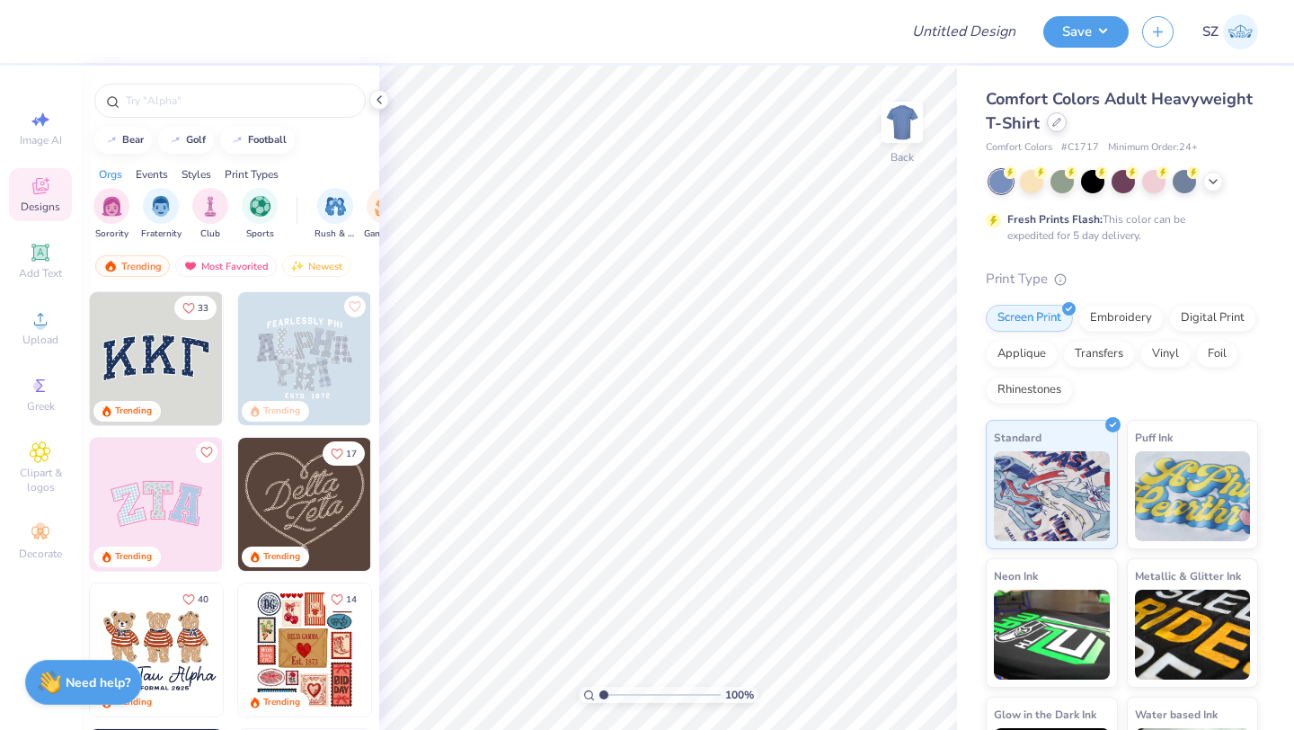
click at [1058, 121] on icon at bounding box center [1056, 122] width 7 height 7
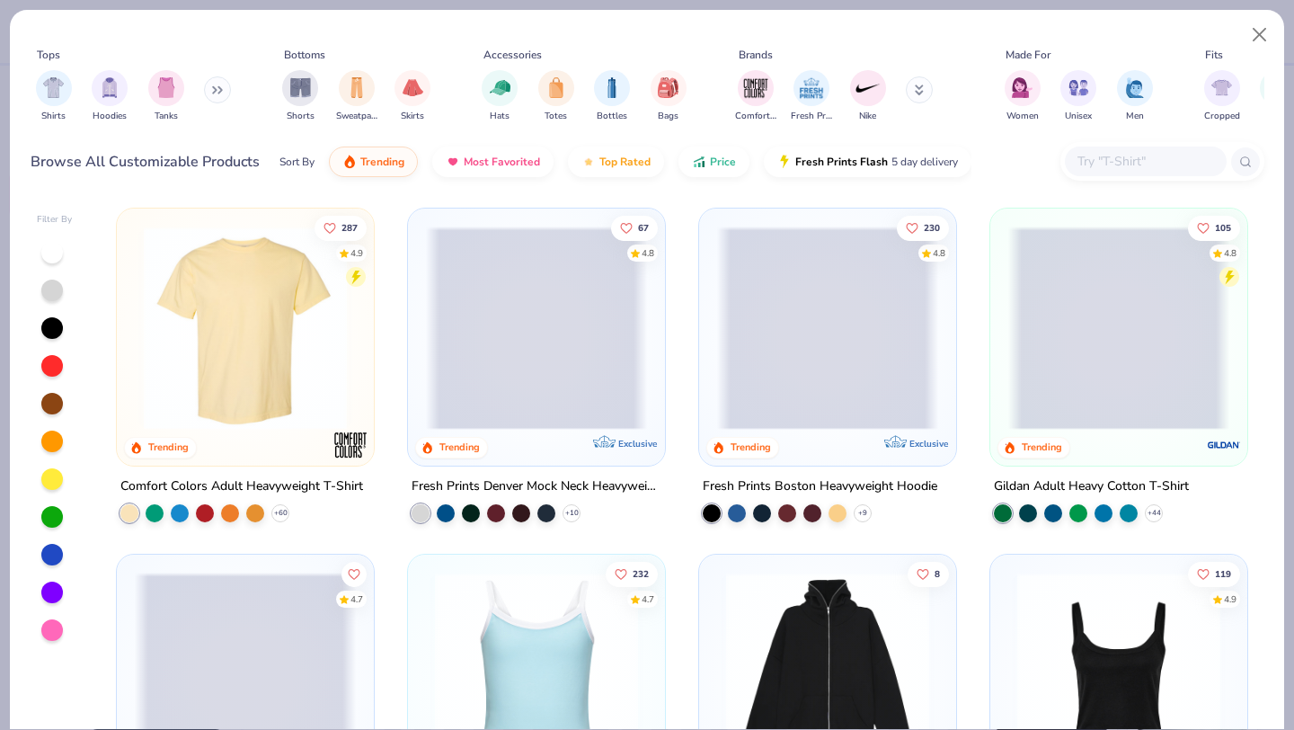
click at [193, 91] on div "Shirts Hoodies Tanks" at bounding box center [134, 96] width 207 height 67
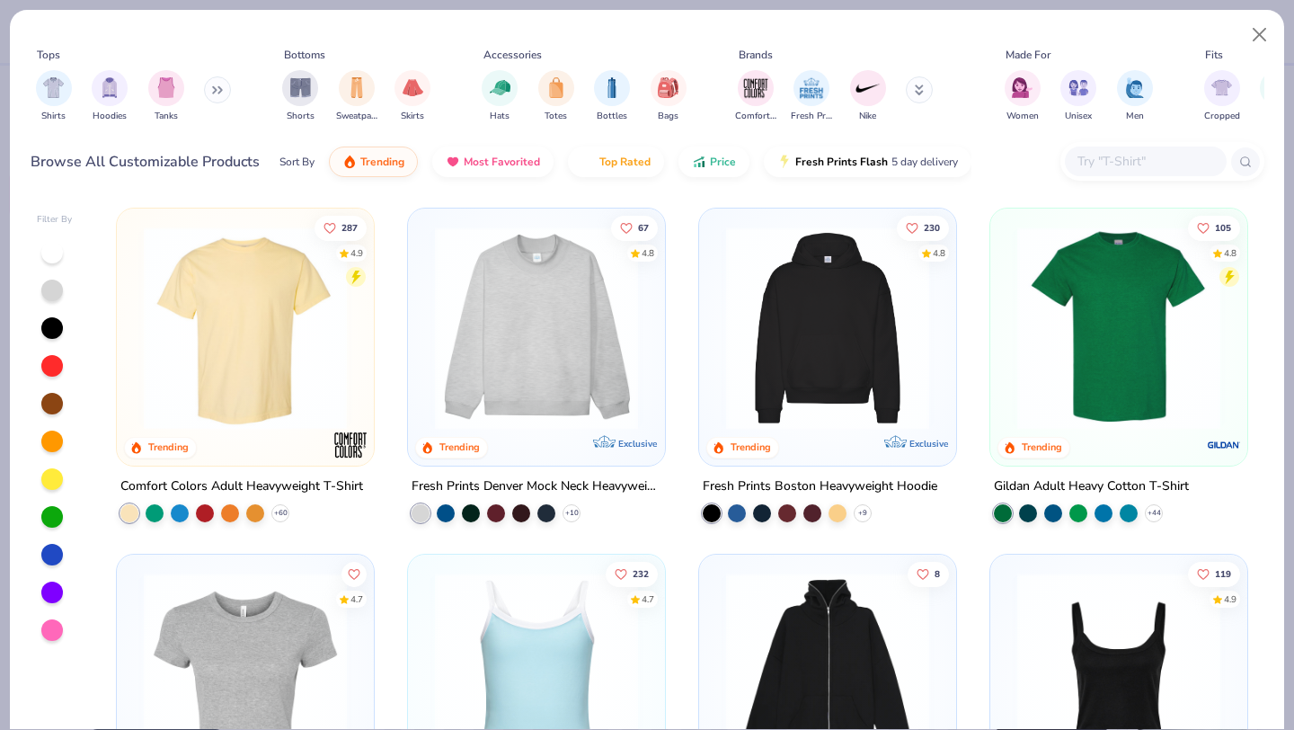
click at [214, 87] on button at bounding box center [217, 89] width 27 height 27
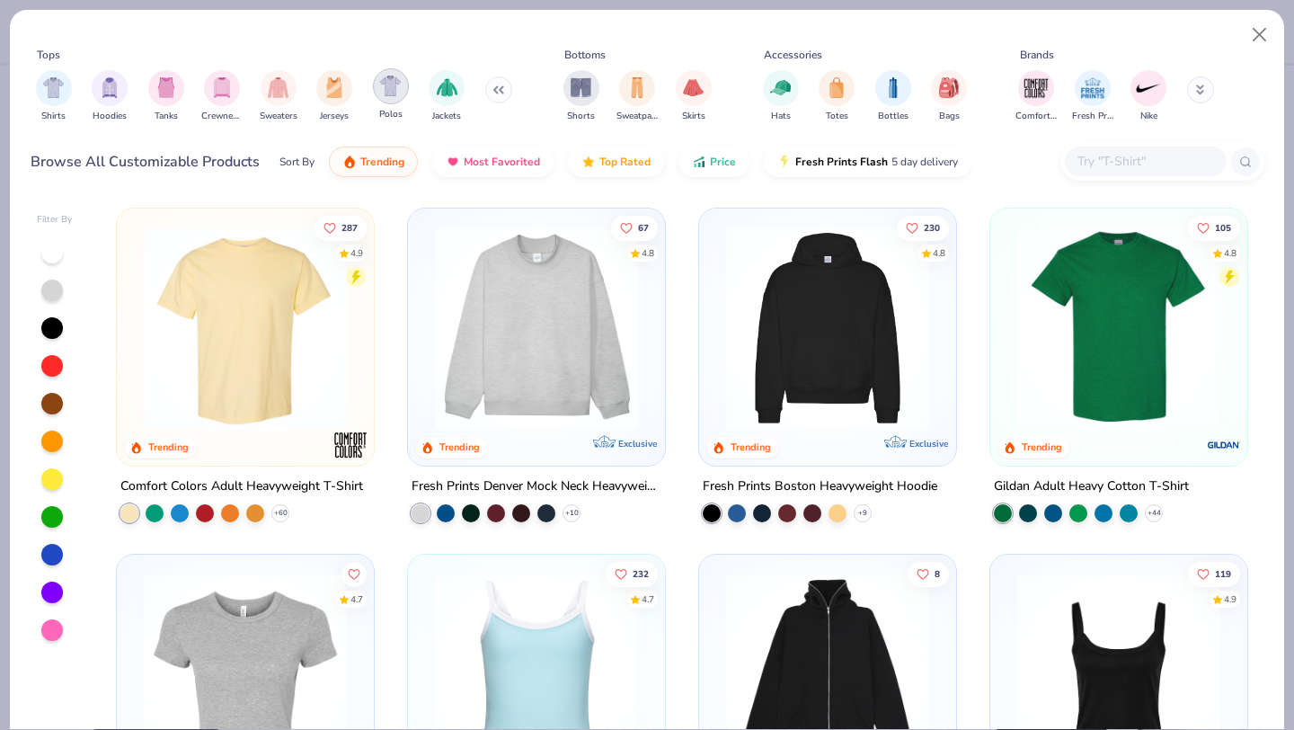
click at [392, 102] on div "filter for Polos" at bounding box center [391, 86] width 36 height 36
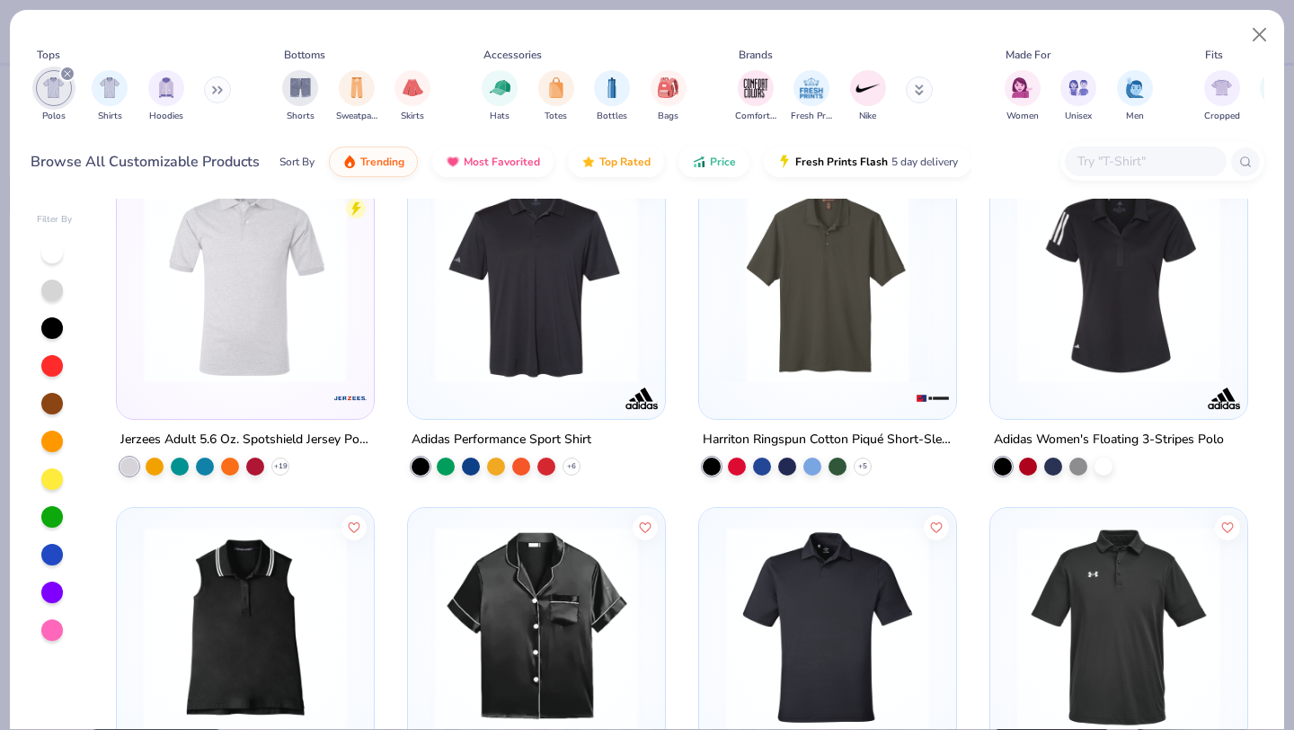
scroll to position [502, 0]
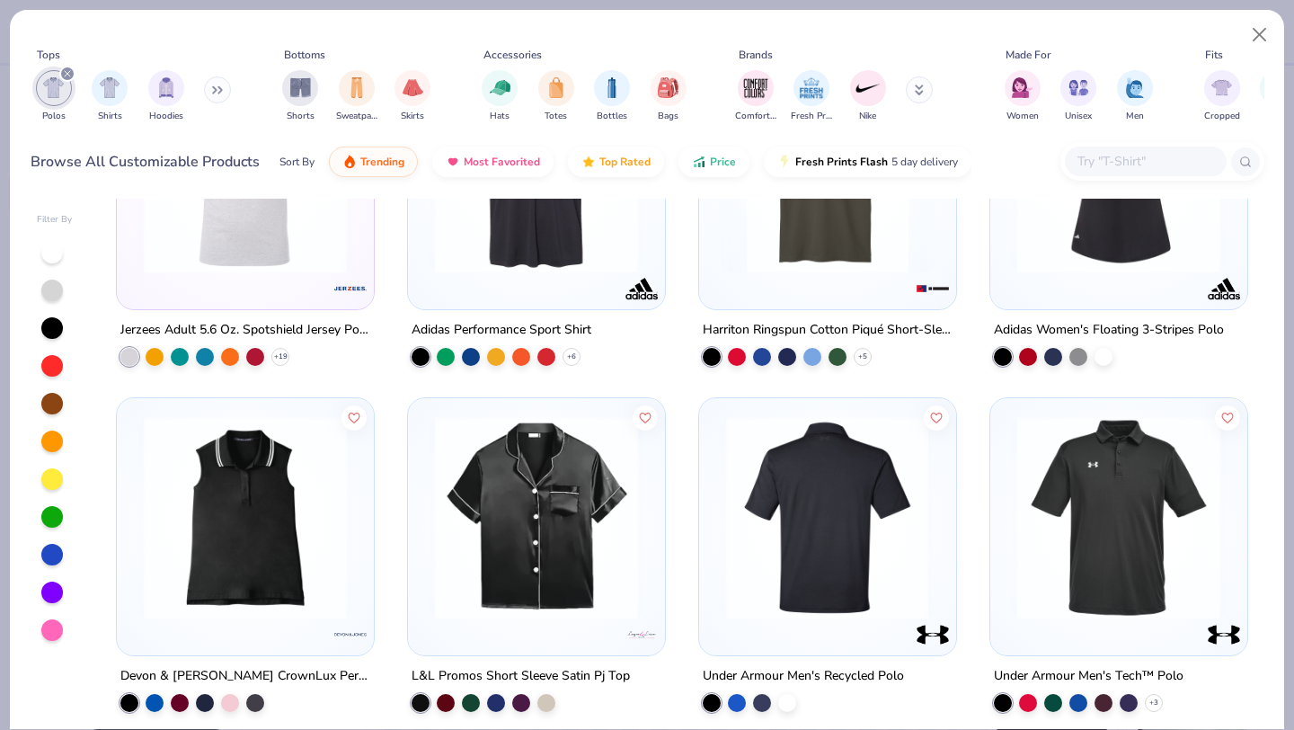
click at [841, 483] on img at bounding box center [827, 516] width 221 height 203
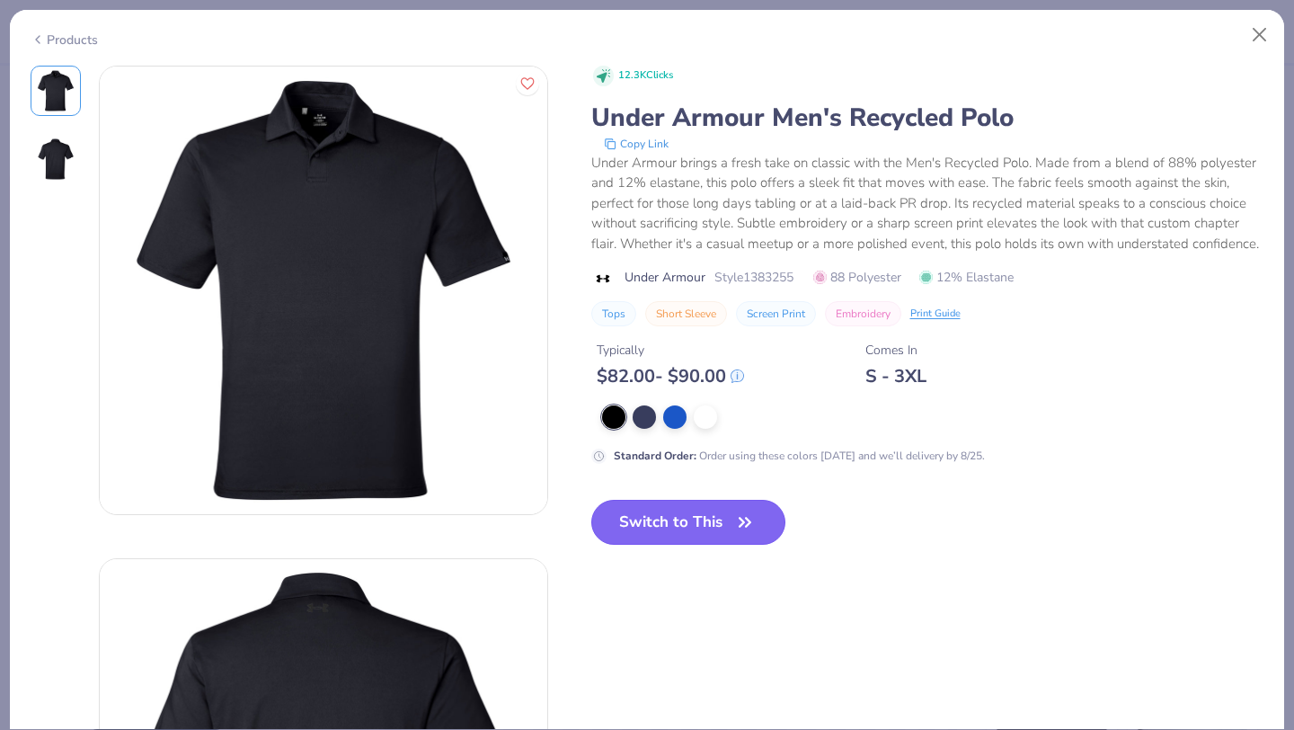
click at [705, 519] on button "Switch to This" at bounding box center [688, 522] width 195 height 45
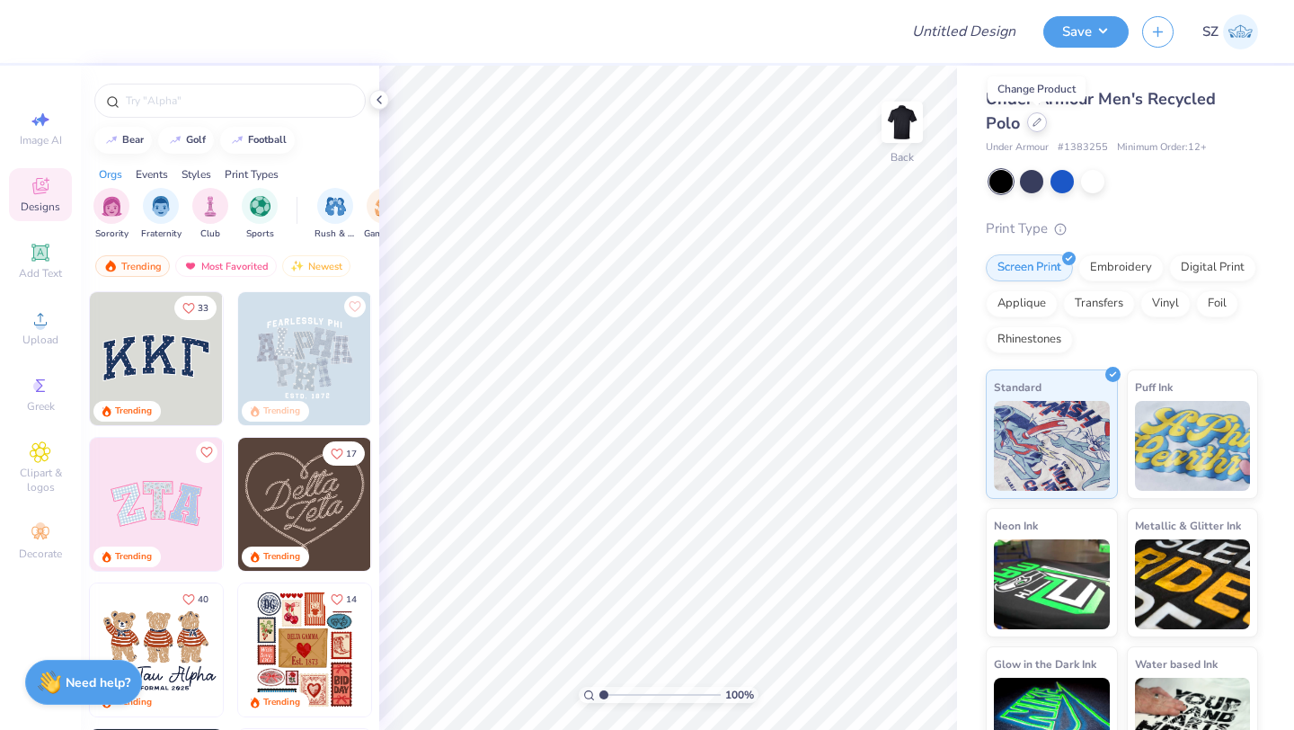
click at [1035, 124] on icon at bounding box center [1037, 122] width 9 height 9
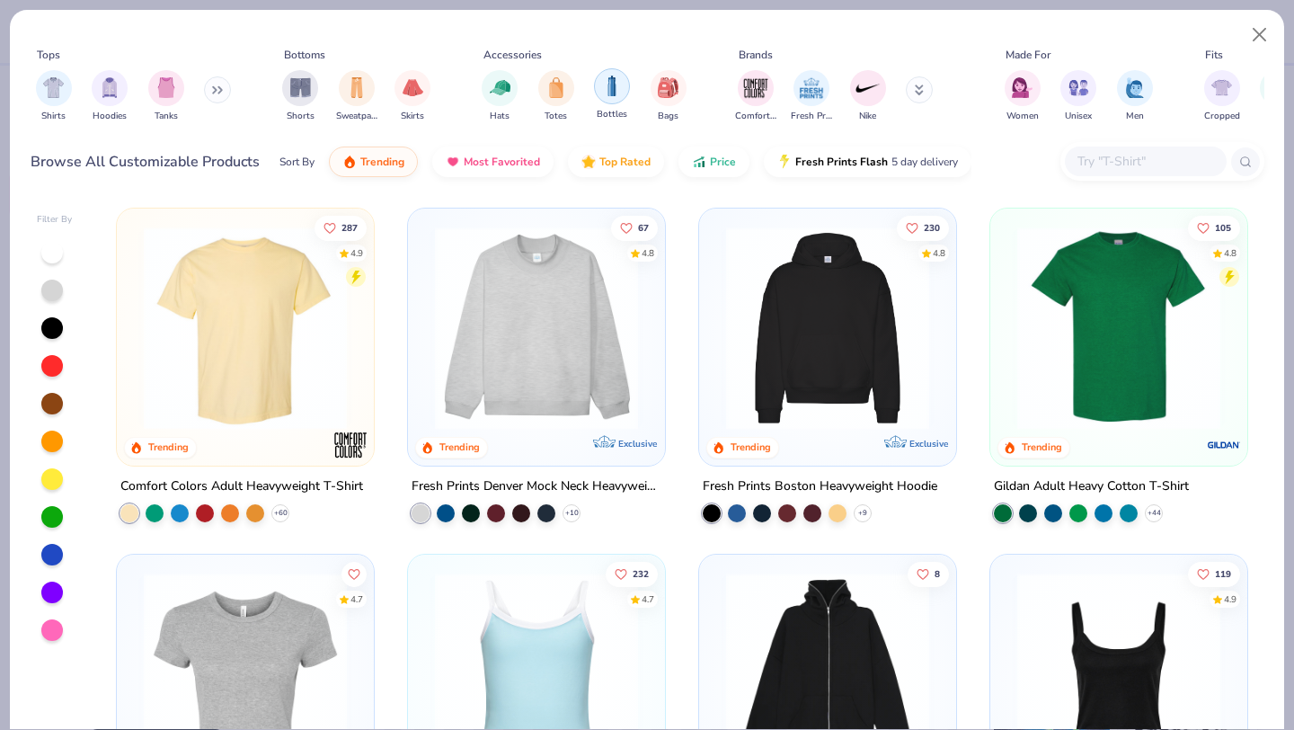
click at [606, 90] on img "filter for Bottles" at bounding box center [612, 86] width 20 height 21
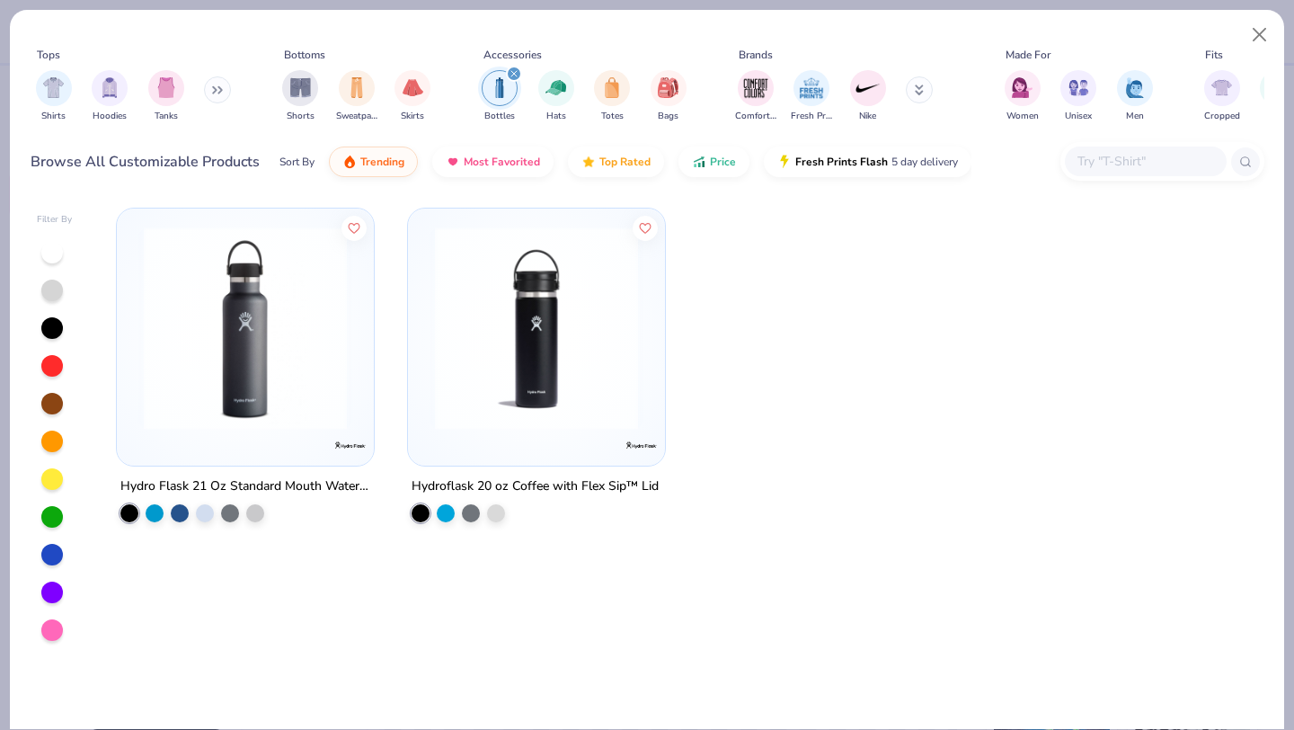
click at [507, 325] on img at bounding box center [536, 328] width 221 height 203
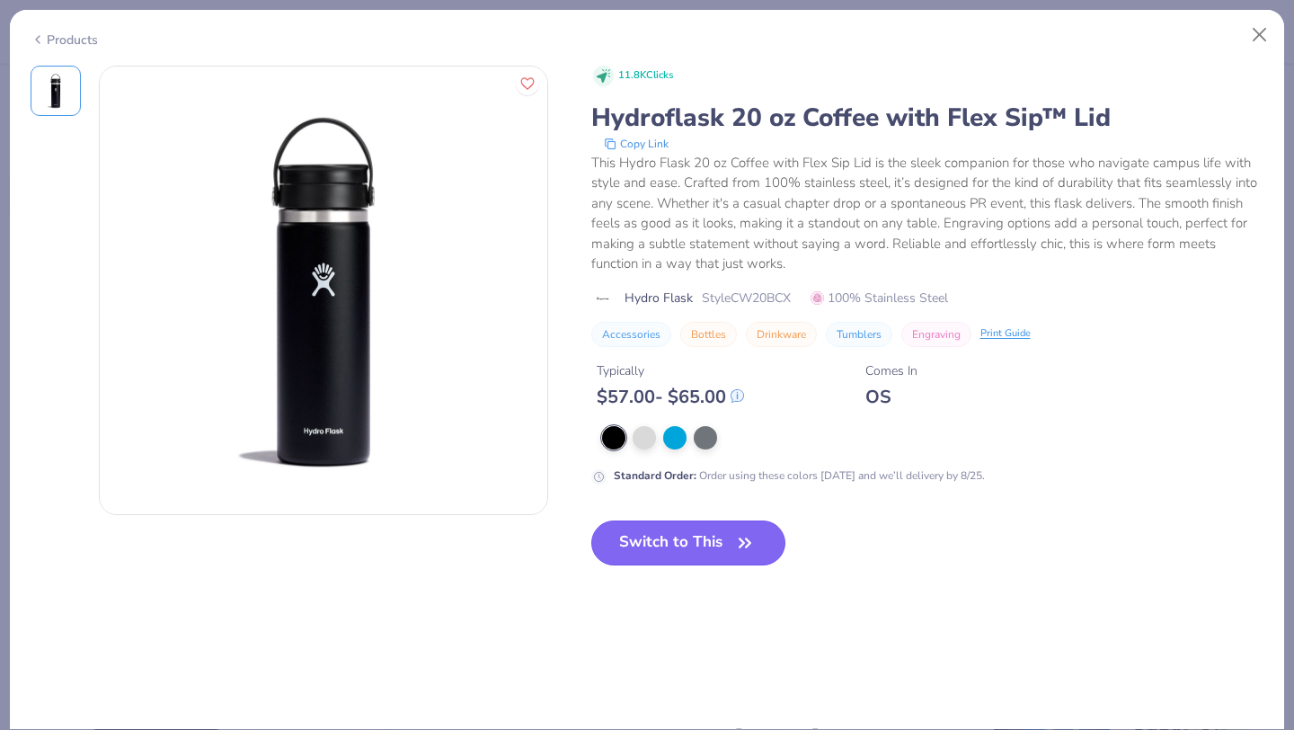
click at [684, 529] on button "Switch to This" at bounding box center [688, 542] width 195 height 45
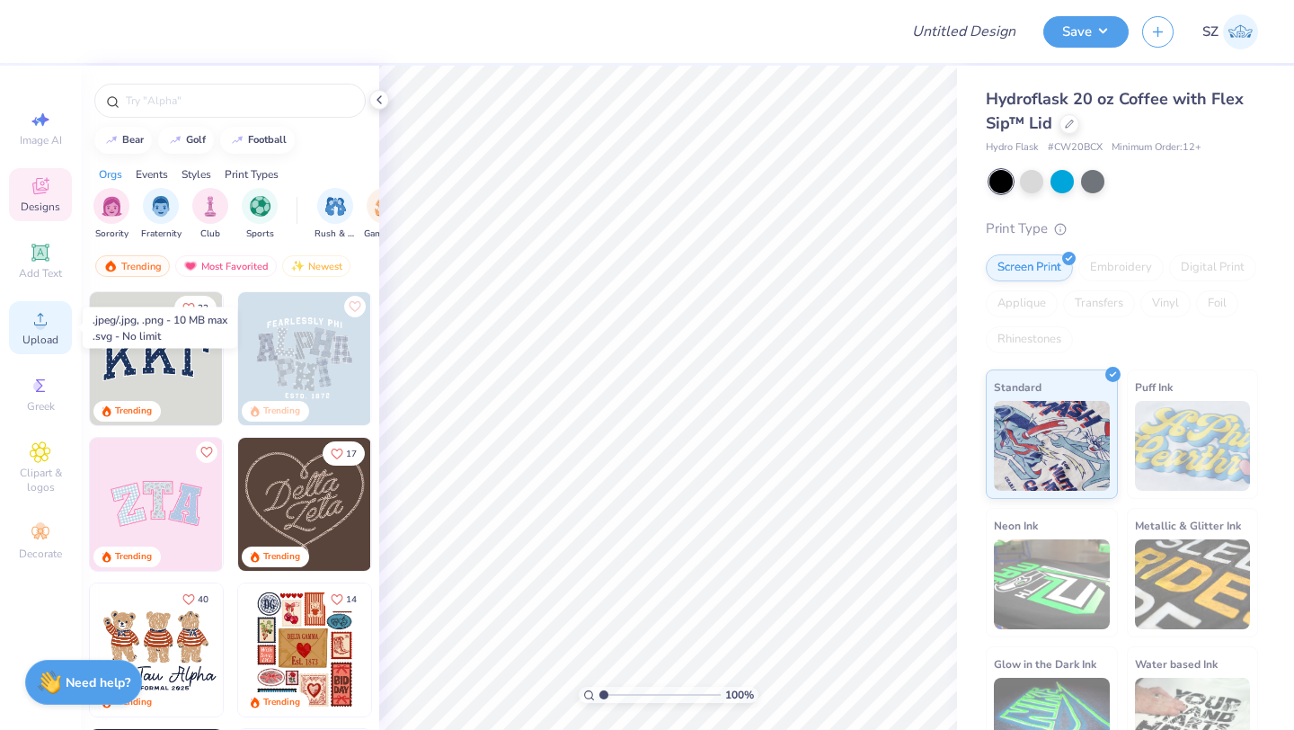
click at [40, 324] on circle at bounding box center [40, 325] width 10 height 10
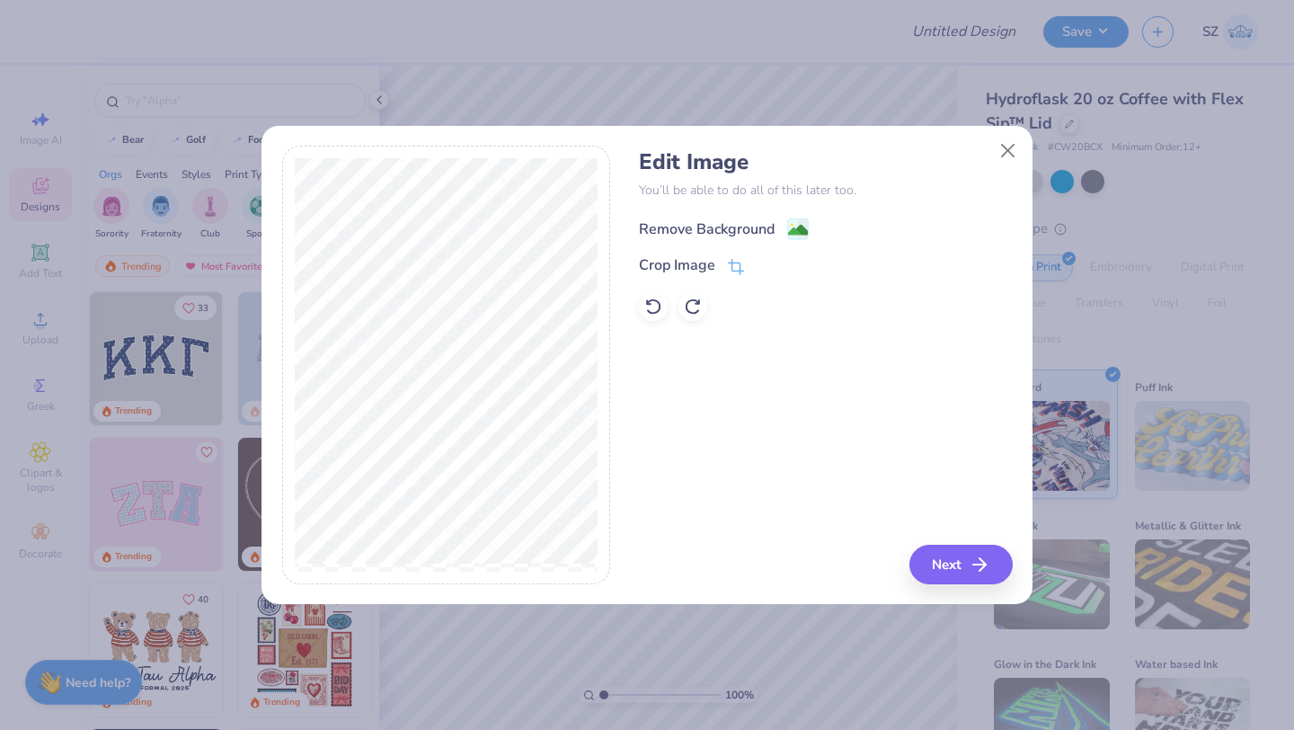
click at [713, 227] on div "Remove Background" at bounding box center [707, 229] width 136 height 22
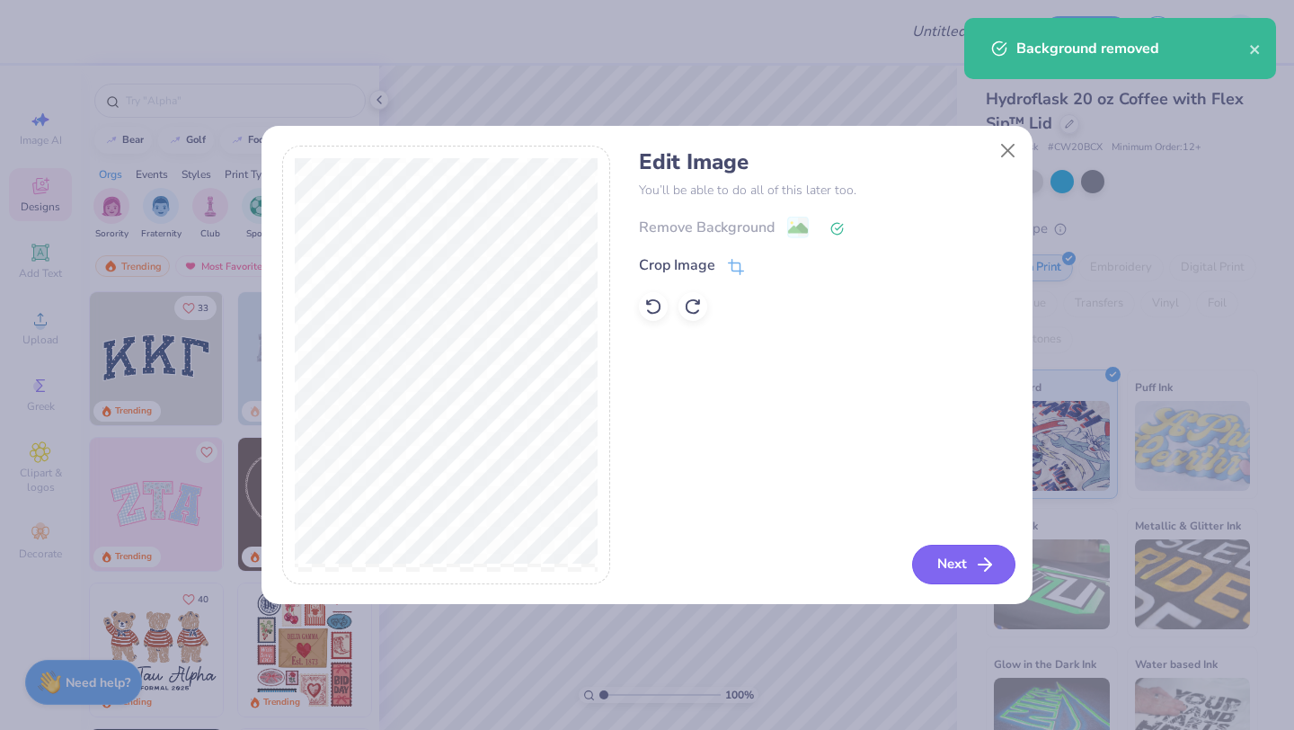
click at [950, 559] on button "Next" at bounding box center [963, 565] width 103 height 40
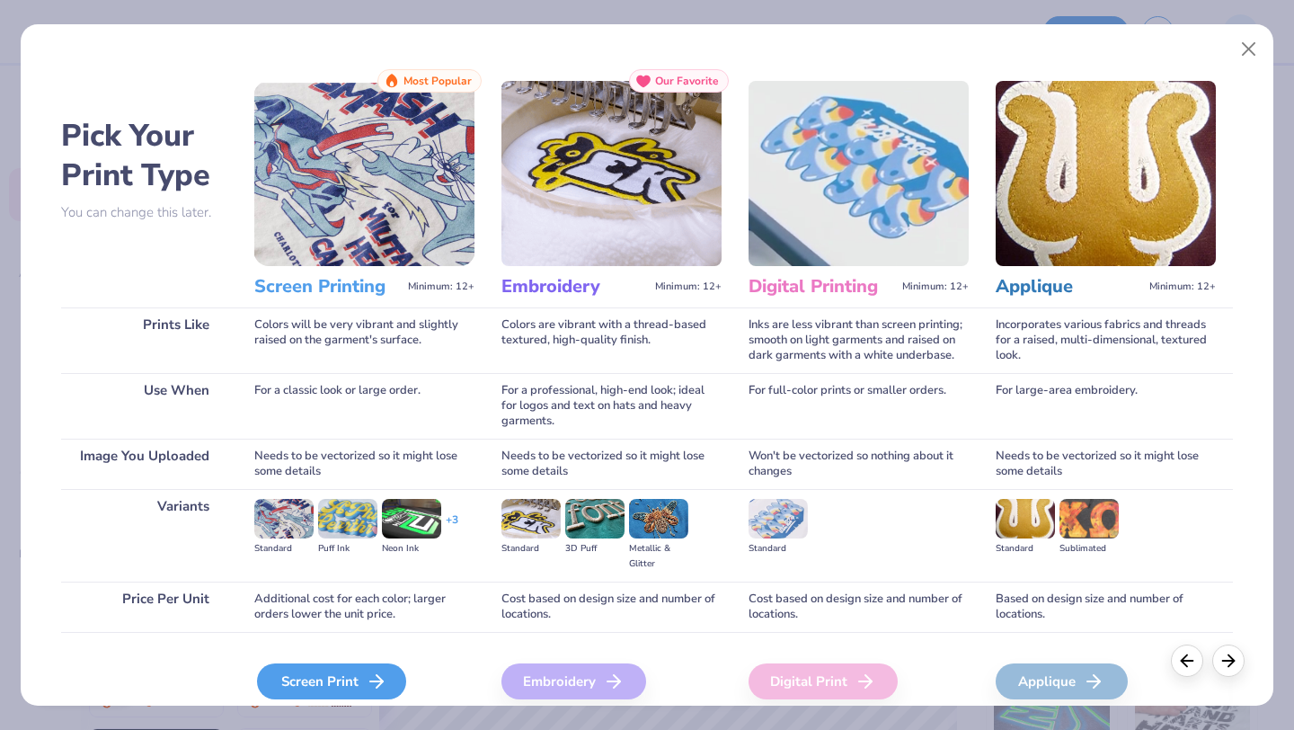
click at [378, 681] on line at bounding box center [376, 681] width 13 height 0
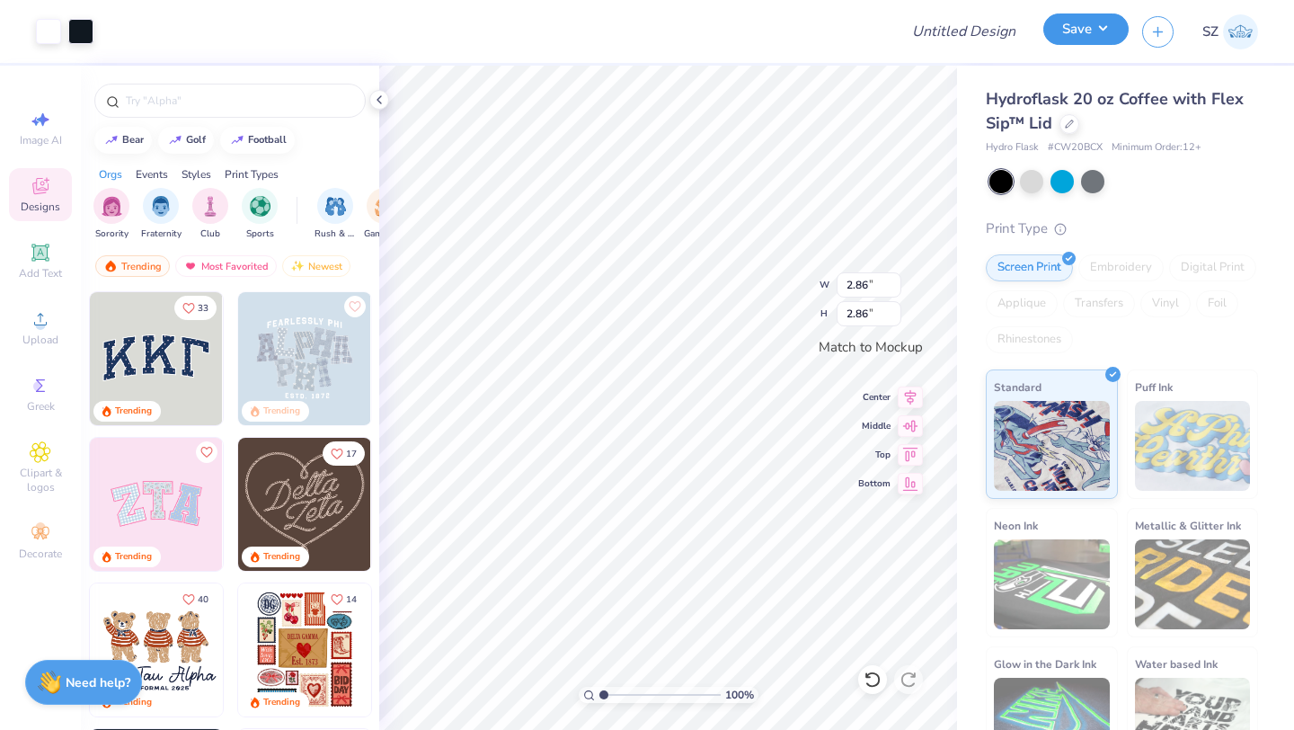
click at [1077, 31] on button "Save" at bounding box center [1086, 28] width 85 height 31
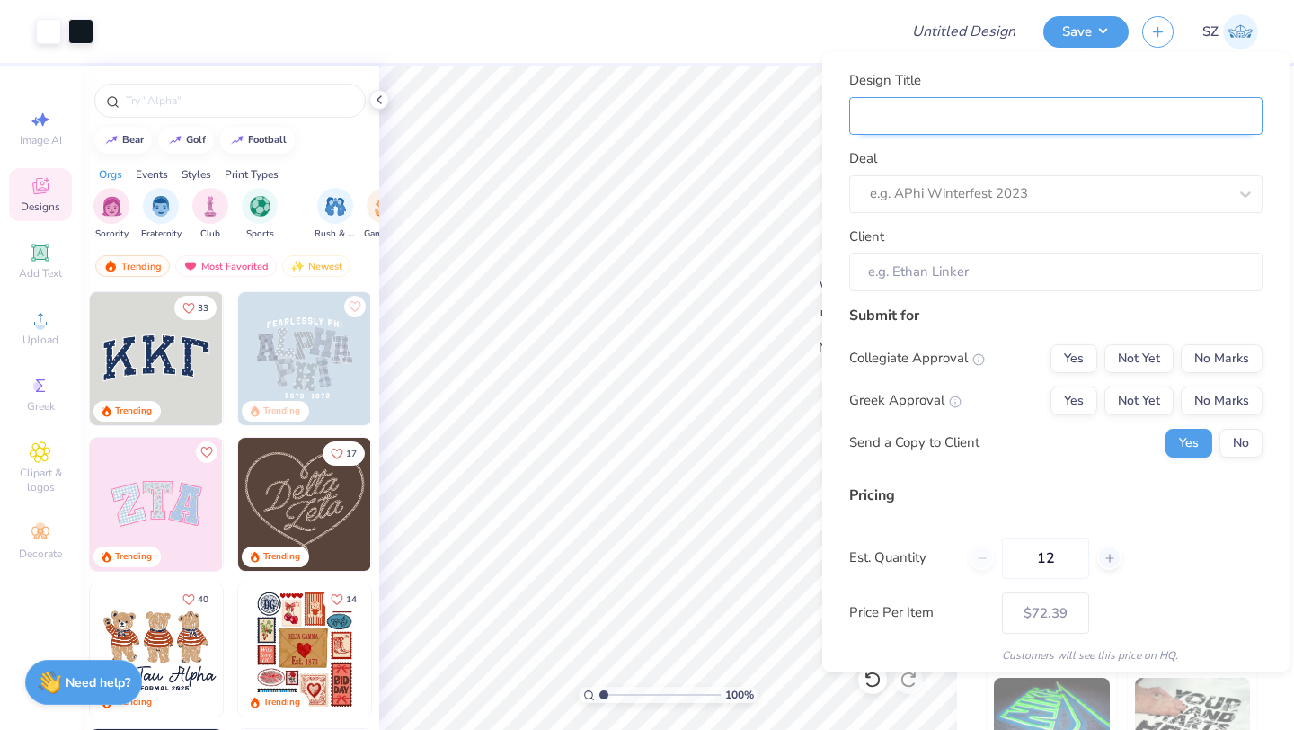
click at [1003, 114] on input "Design Title" at bounding box center [1055, 115] width 413 height 39
paste input "Science, Technology, And Society Dug"
type input "Science, Technology, And Society Dug"
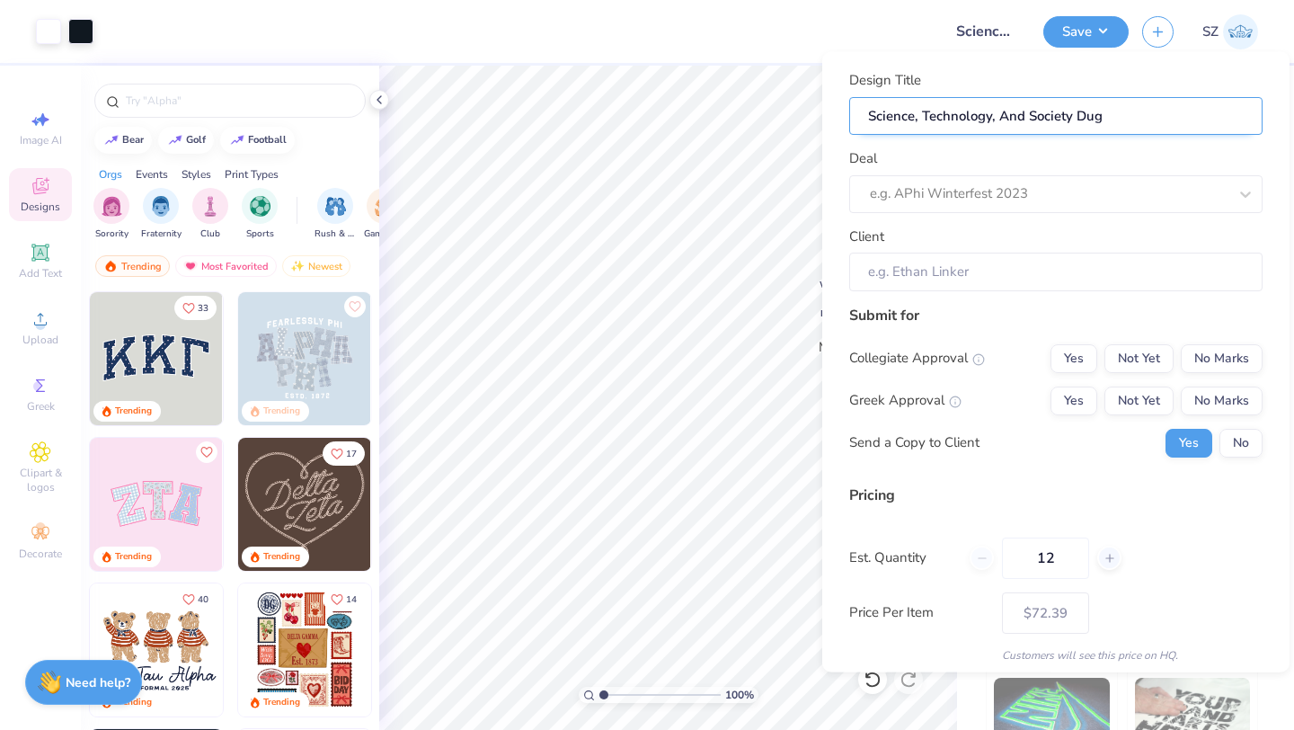
type input "Science, Technology, And Society Dug"
type input "Science, Technology, And Society Dug G"
type input "Science, Technology, And Society Dug"
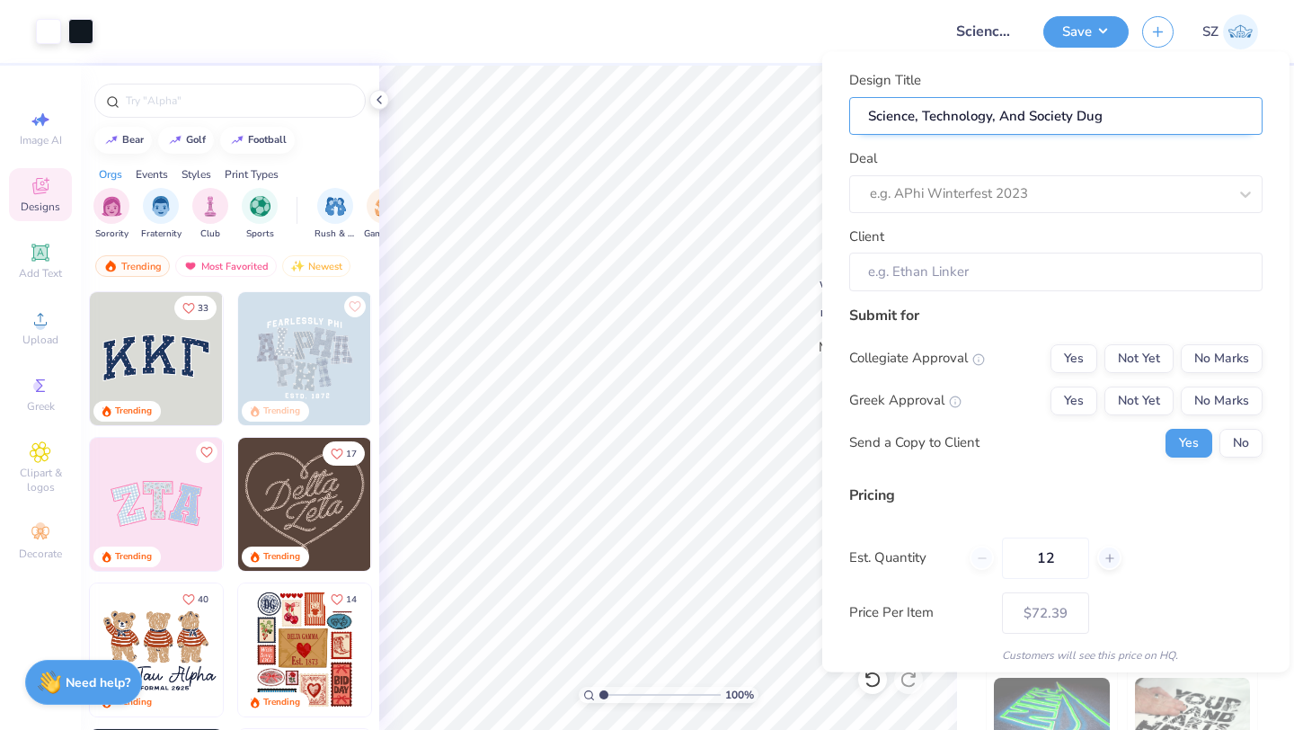
type input "Science, Technology, And Society Dug F"
type input "Science, Technology, And Society Dug Fa"
type input "Science, Technology, And Society Dug Fal"
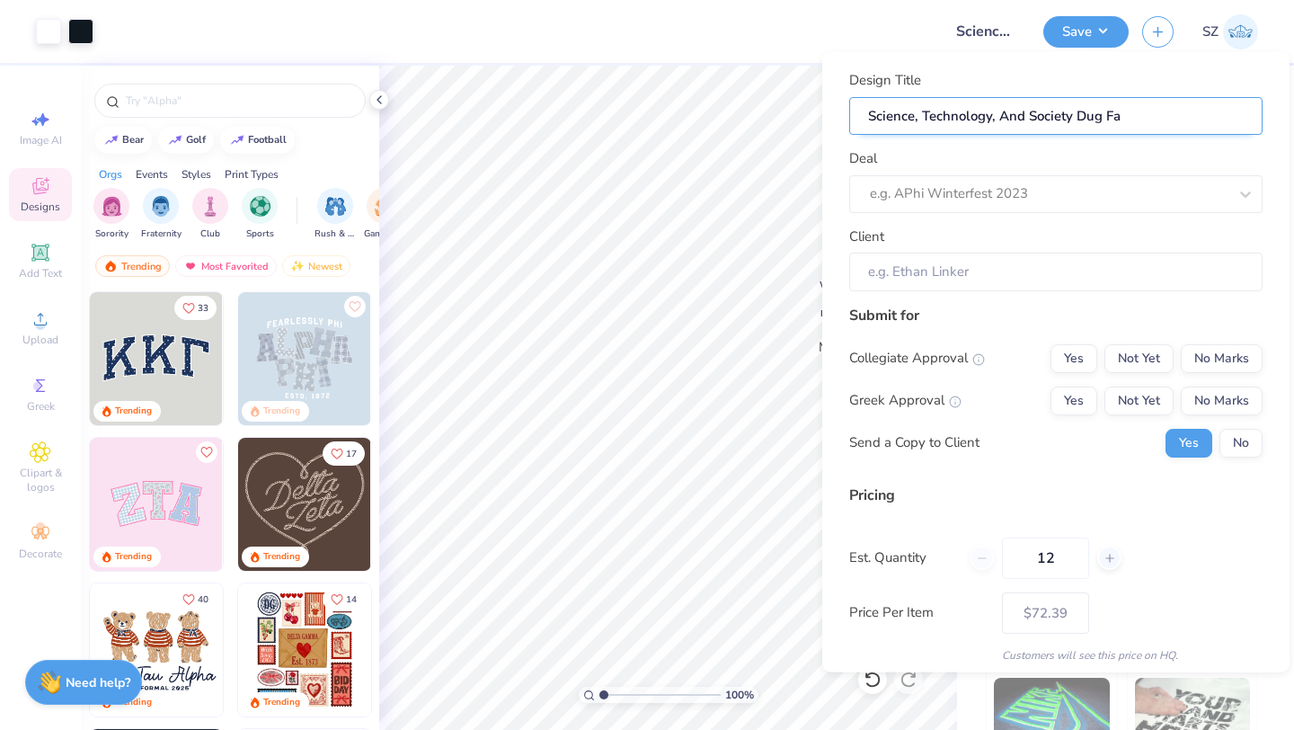
type input "Science, Technology, And Society Dug Fal"
type input "Science, Technology, And Society Dug Fall"
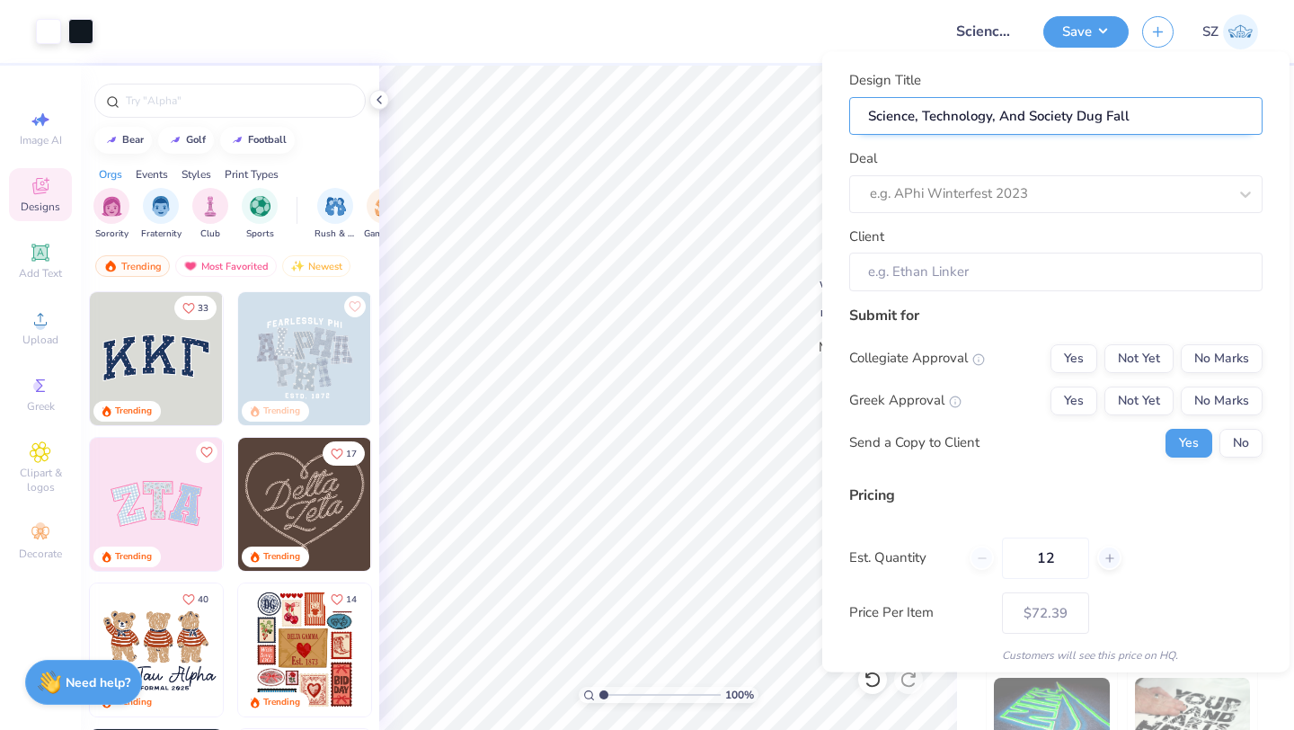
type input "Science, Technology, And Society Dug Fall M"
type input "Science, Technology, And Society Dug Fall Me"
type input "Science, Technology, And Society Dug Fall Mer"
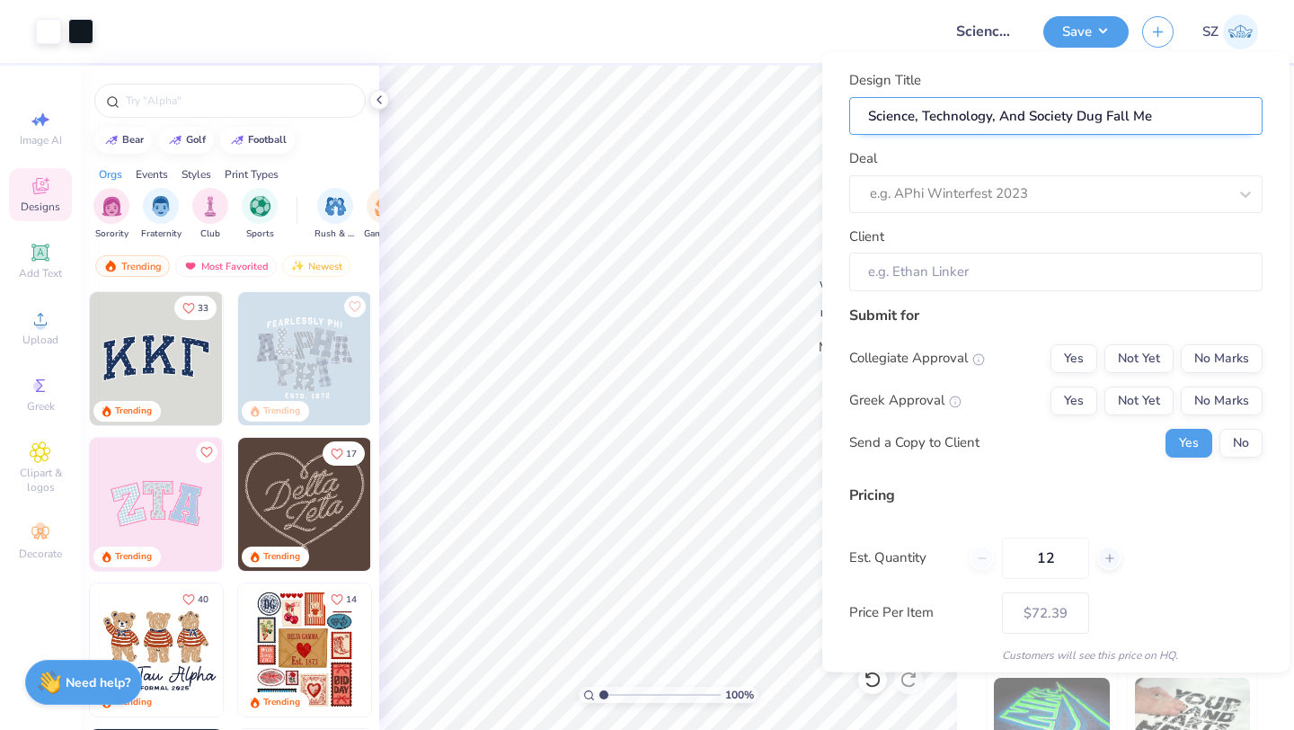
type input "Science, Technology, And Society Dug Fall Mer"
type input "Science, Technology, And Society Dug Fall Merc"
type input "Science, Technology, And Society Dug Fall Merch"
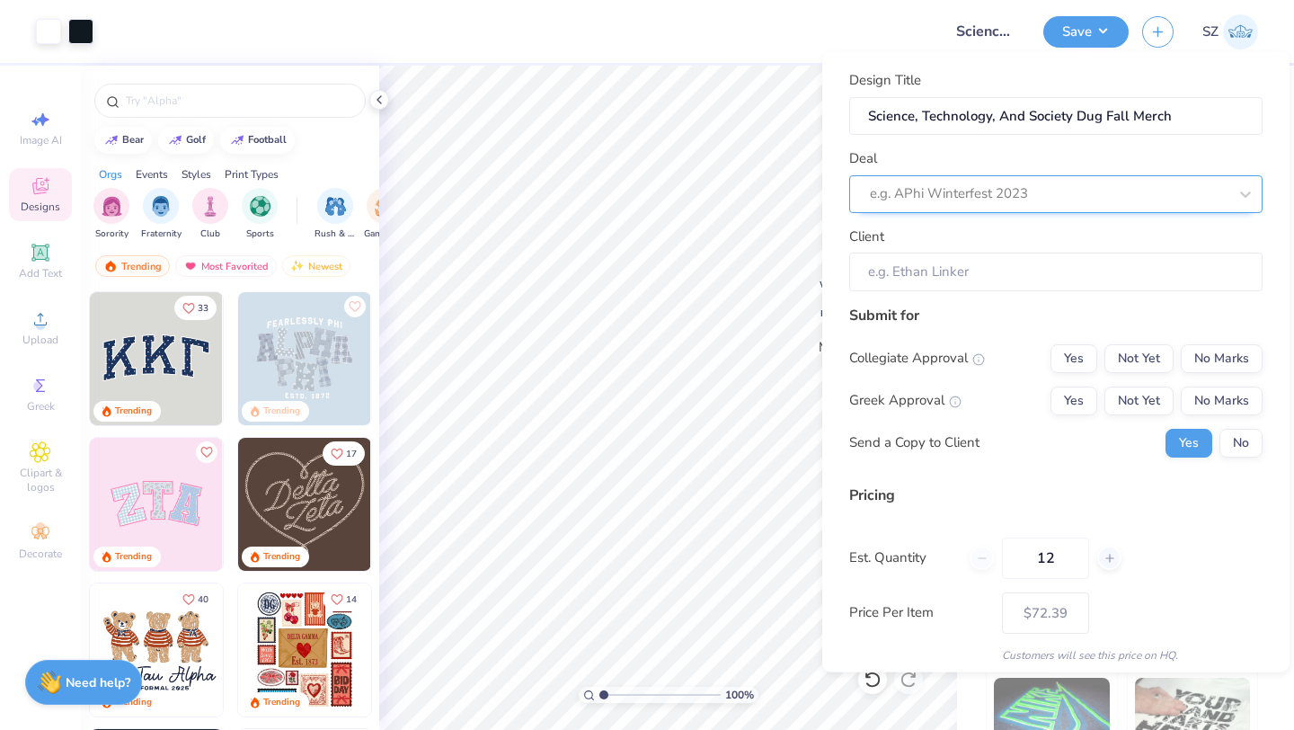
click at [1145, 194] on div at bounding box center [1049, 194] width 358 height 24
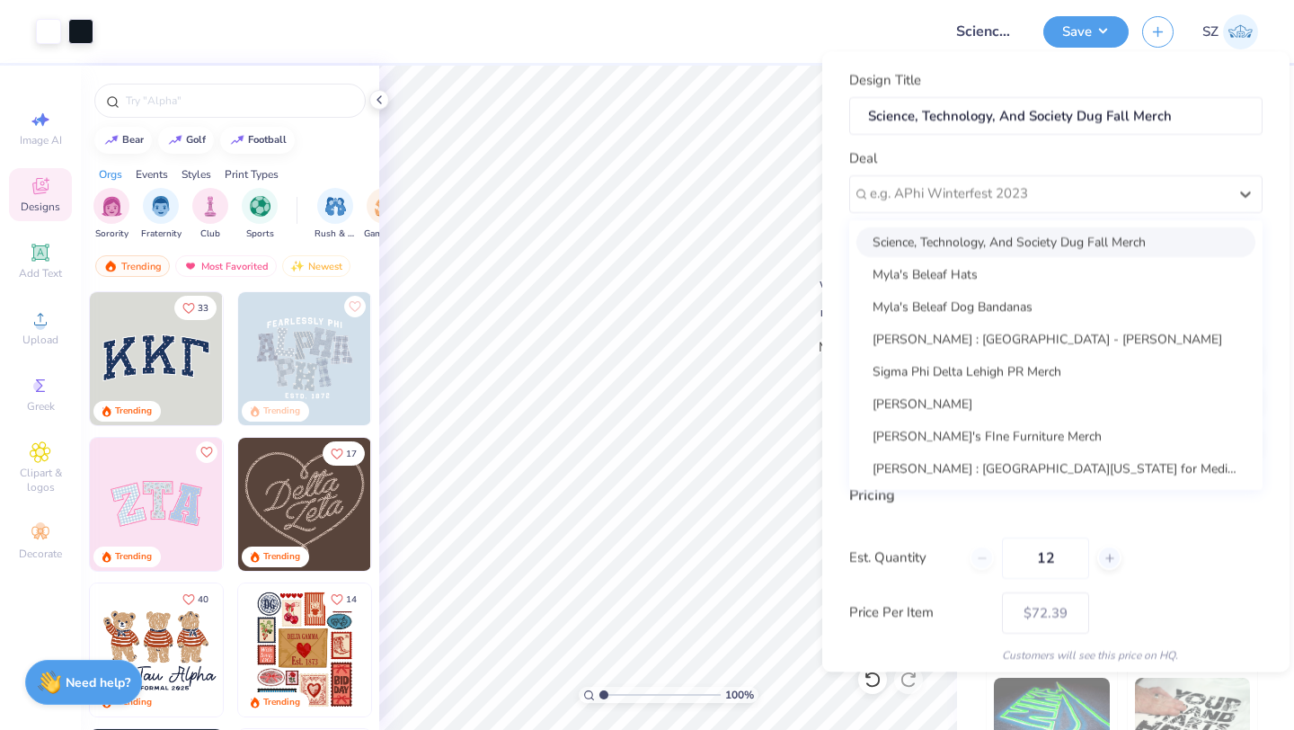
click at [1111, 236] on div "Science, Technology, And Society Dug Fall Merch" at bounding box center [1056, 242] width 399 height 30
type input "[PERSON_NAME]"
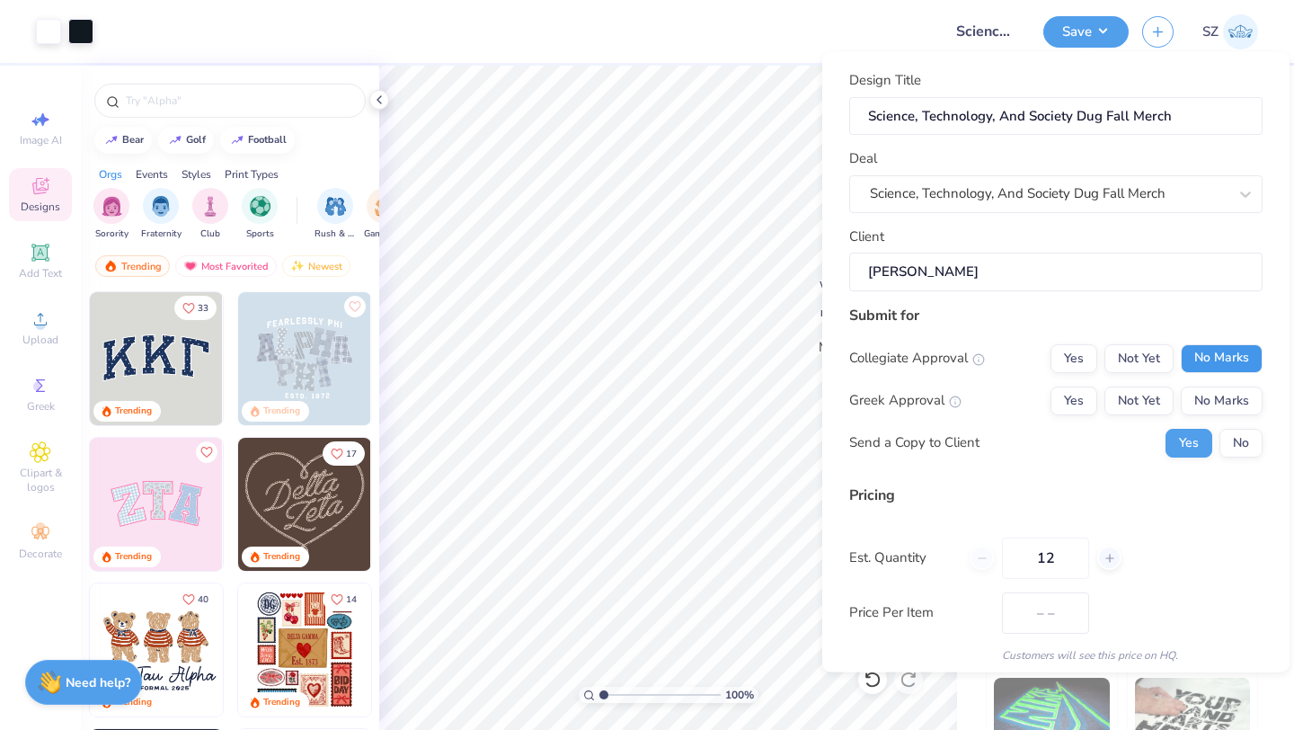
click at [1227, 357] on button "No Marks" at bounding box center [1222, 357] width 82 height 29
click at [1227, 408] on button "No Marks" at bounding box center [1222, 400] width 82 height 29
type input "$72.39"
drag, startPoint x: 1071, startPoint y: 567, endPoint x: 1005, endPoint y: 567, distance: 66.5
click at [1004, 567] on input "12" at bounding box center [1045, 557] width 87 height 41
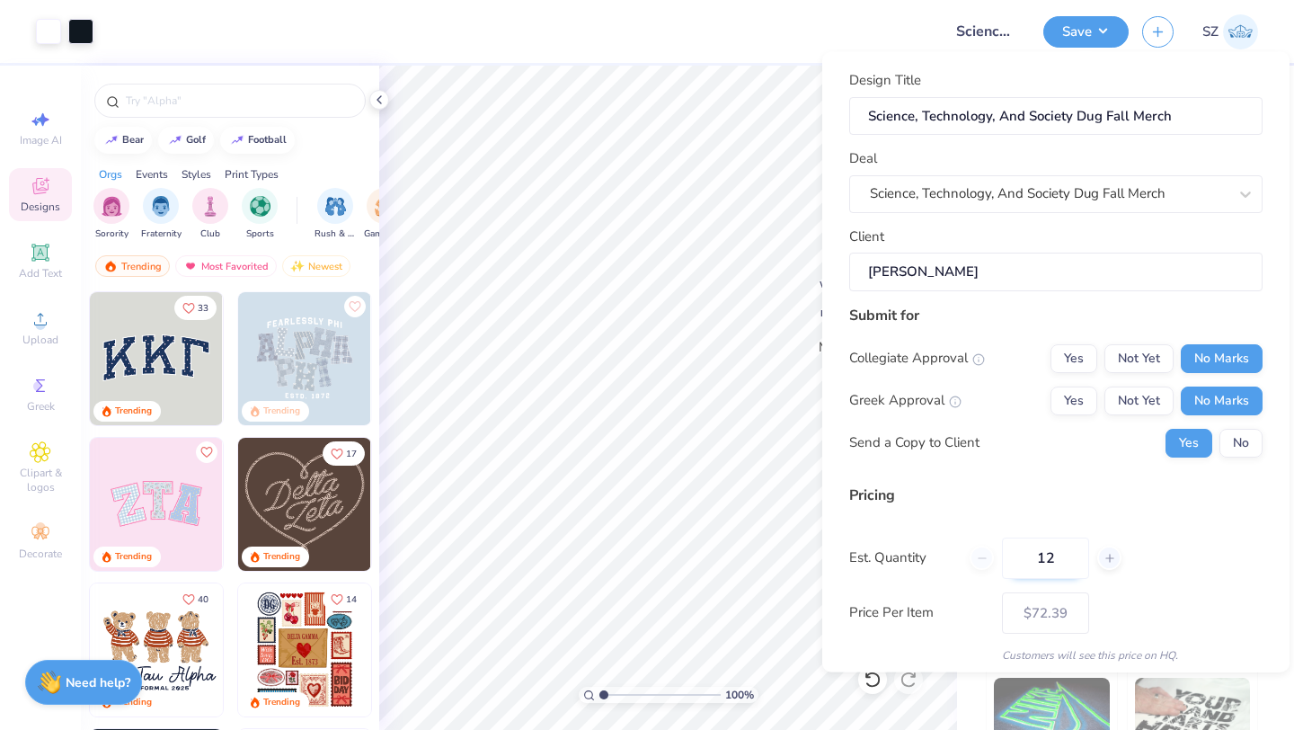
drag, startPoint x: 1052, startPoint y: 558, endPoint x: 1018, endPoint y: 558, distance: 33.3
click at [1018, 558] on input "12" at bounding box center [1045, 557] width 87 height 41
type input "0"
type input "50"
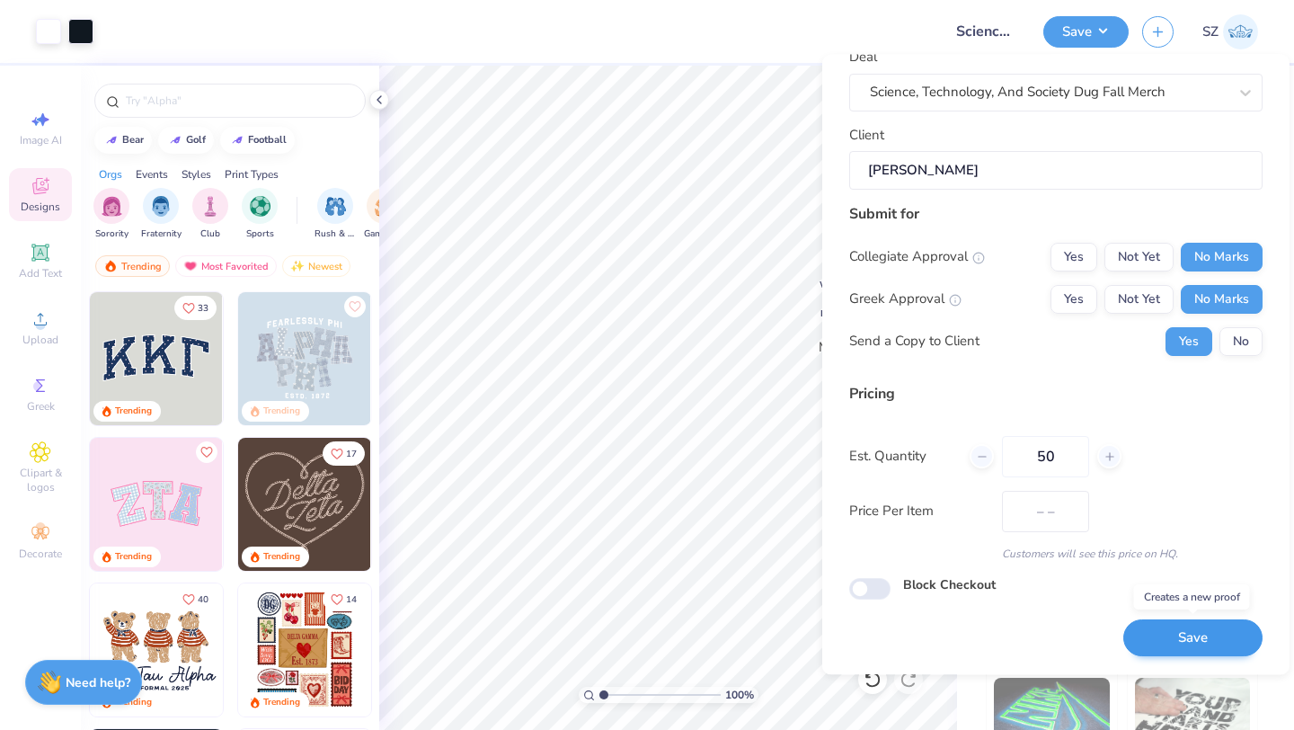
type input "$59.68"
type input "50"
click at [1180, 624] on button "Save" at bounding box center [1193, 638] width 139 height 37
type input "– –"
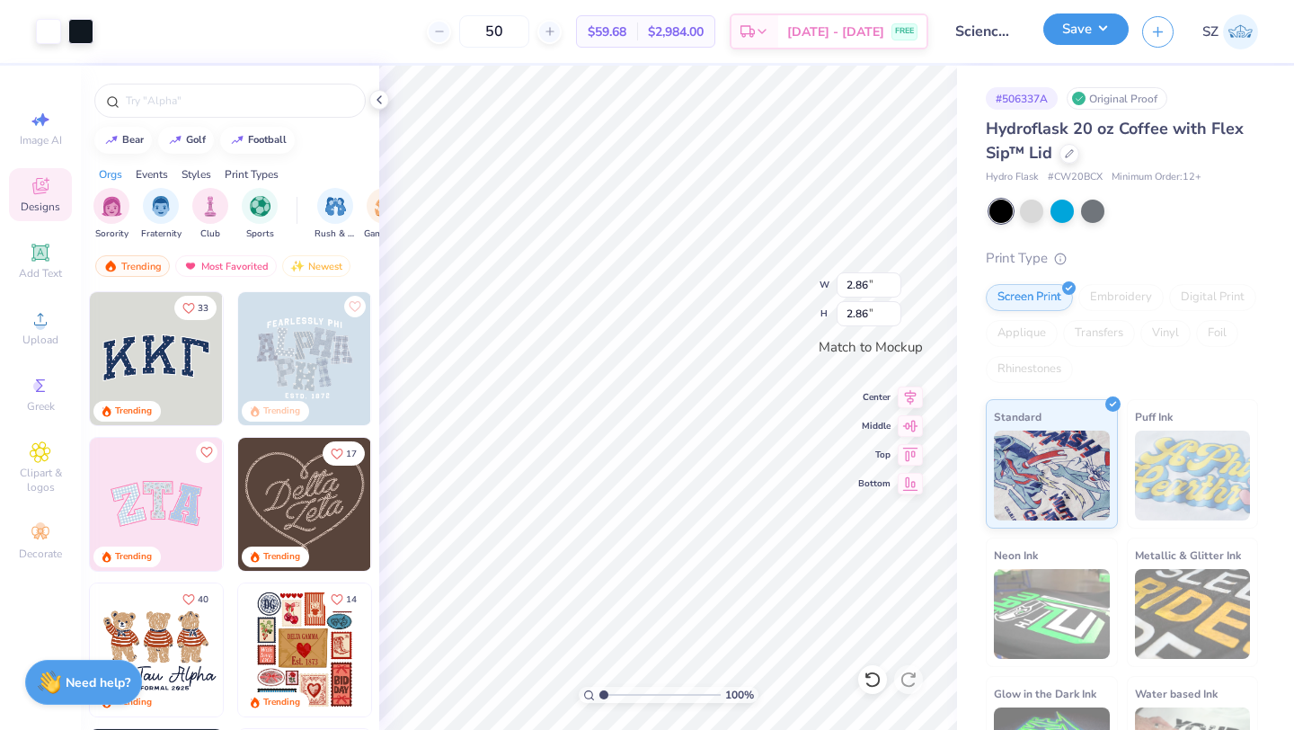
click at [1087, 32] on button "Save" at bounding box center [1086, 28] width 85 height 31
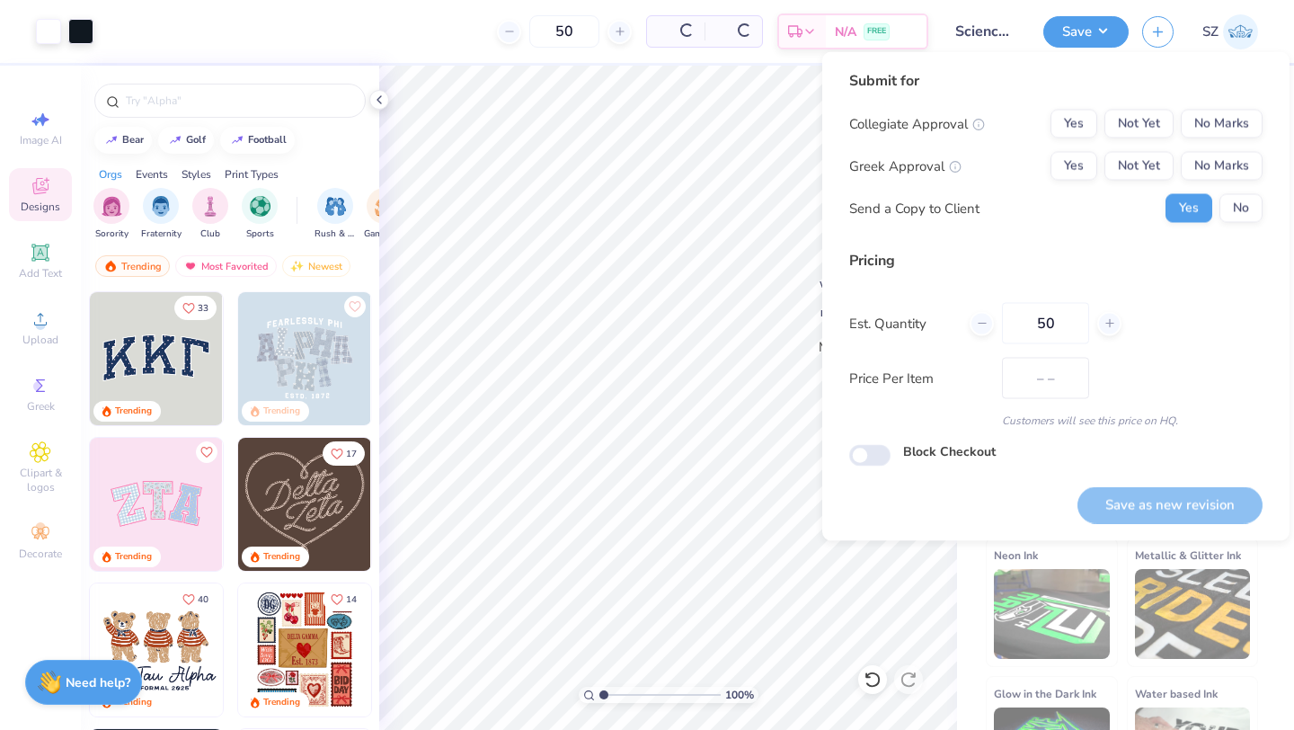
type input "$59.68"
